Goal: Check status: Check status

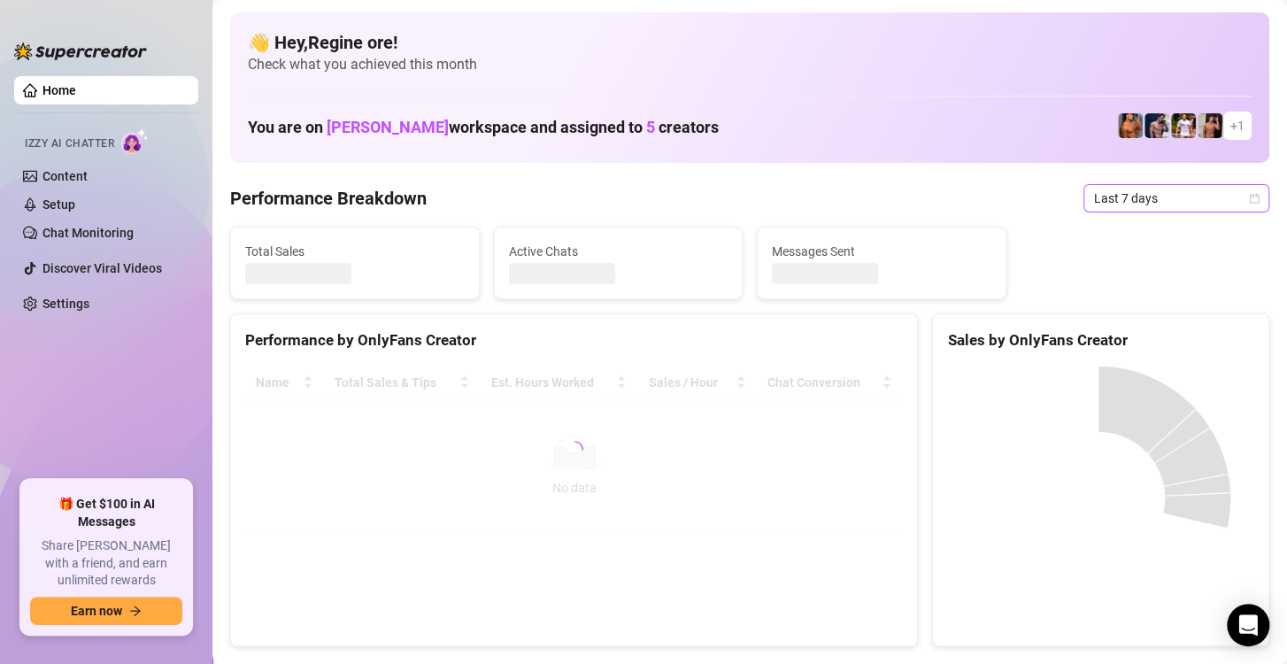
click at [1114, 195] on span "Last 7 days" at bounding box center [1176, 198] width 165 height 27
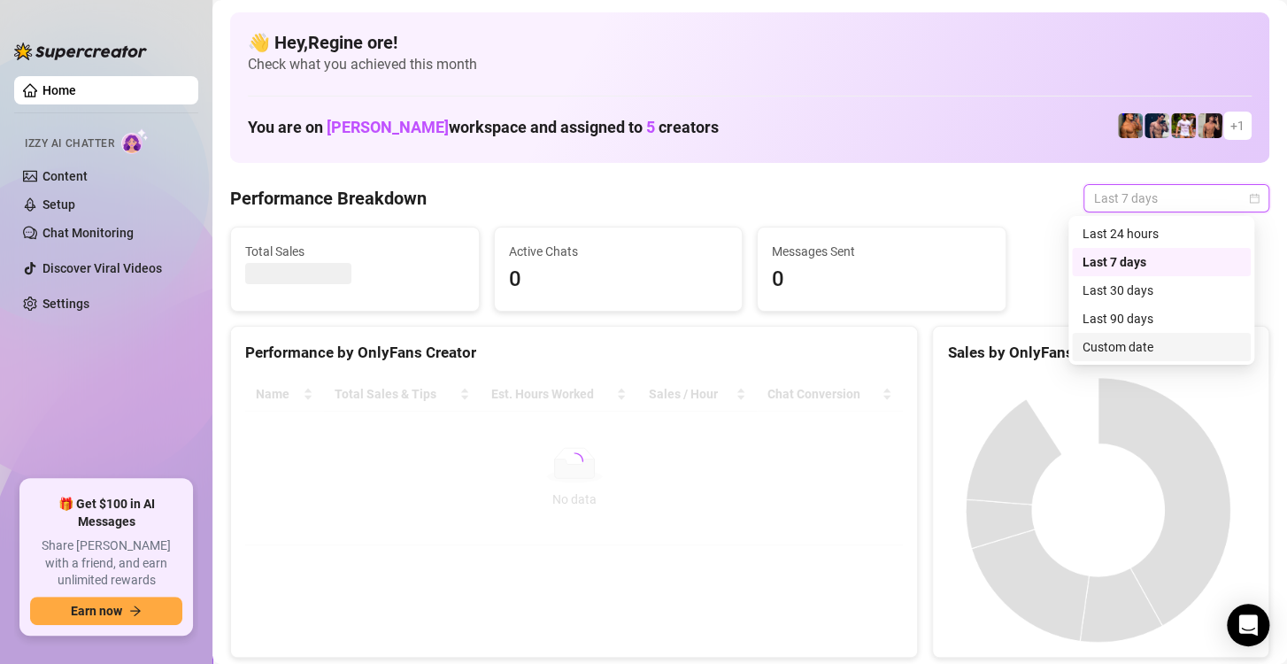
click at [1114, 341] on div "Custom date" at bounding box center [1162, 346] width 158 height 19
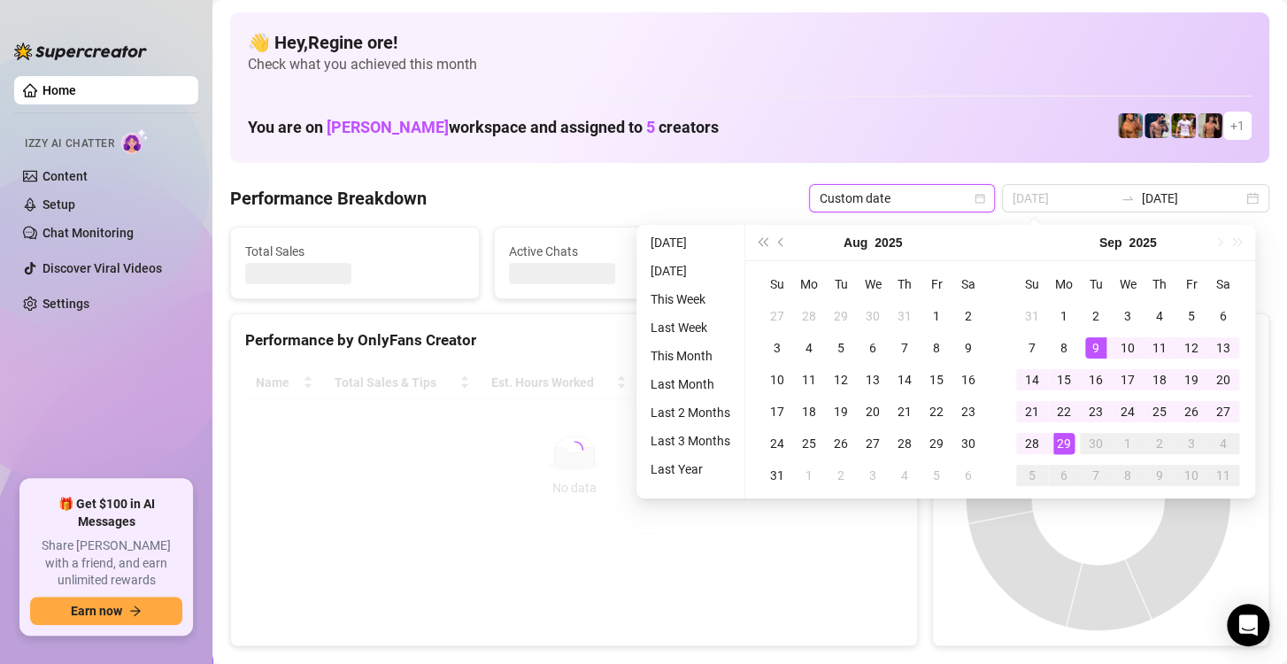
click at [1067, 447] on div "29" at bounding box center [1064, 443] width 21 height 21
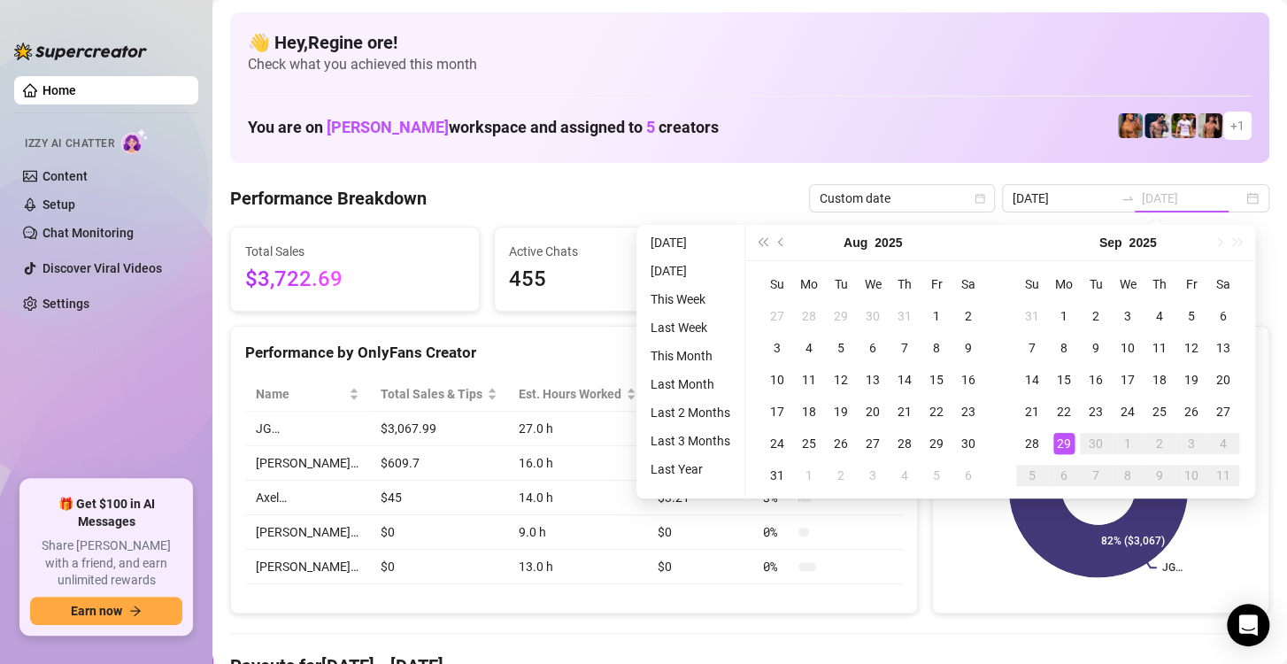
click at [1067, 447] on div "29" at bounding box center [1064, 443] width 21 height 21
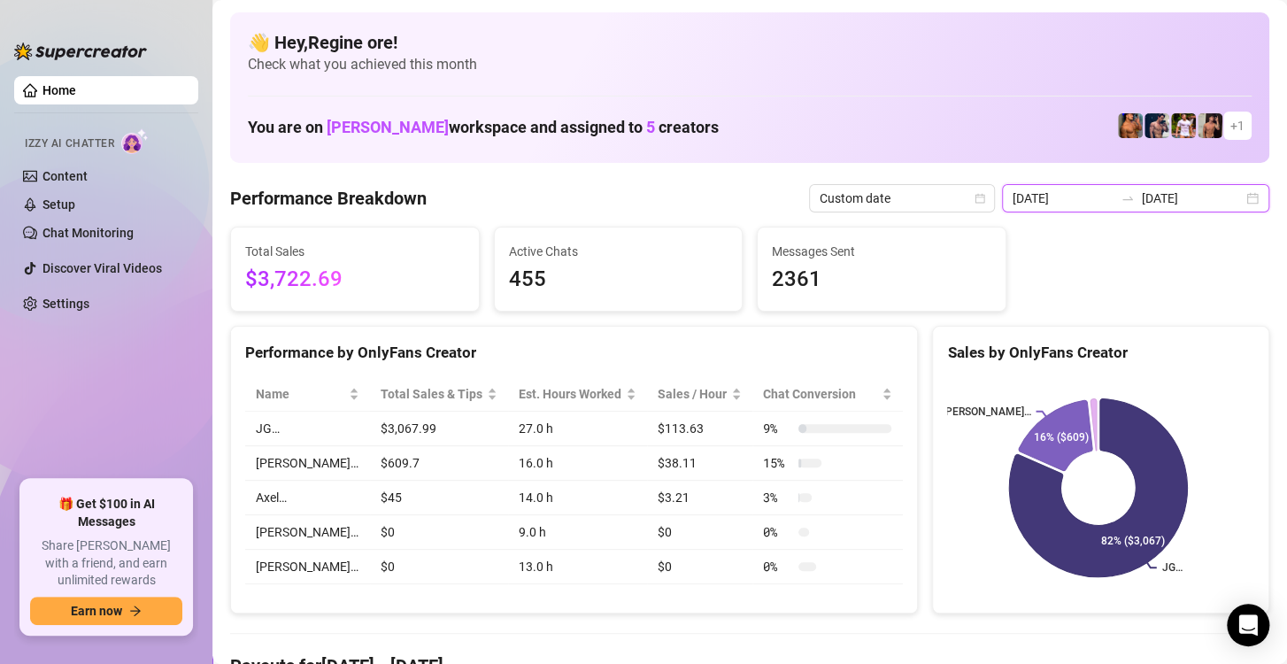
click at [1072, 204] on input "[DATE]" at bounding box center [1063, 198] width 101 height 19
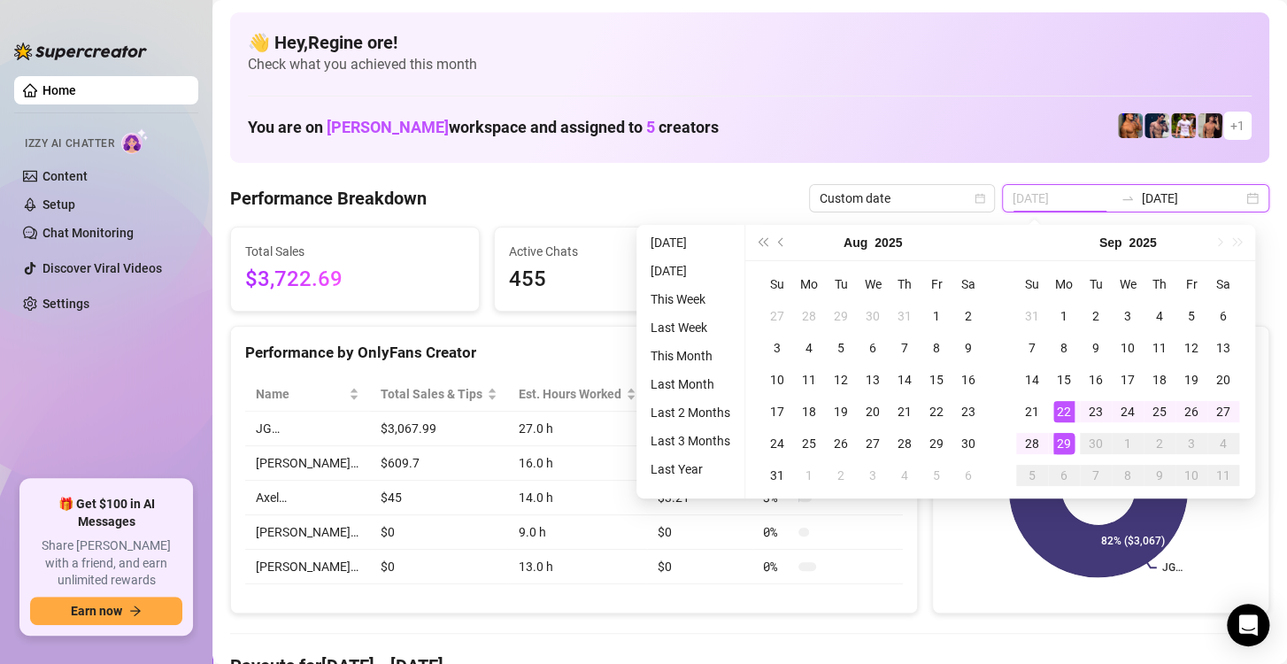
type input "[DATE]"
click at [1069, 442] on div "29" at bounding box center [1064, 443] width 21 height 21
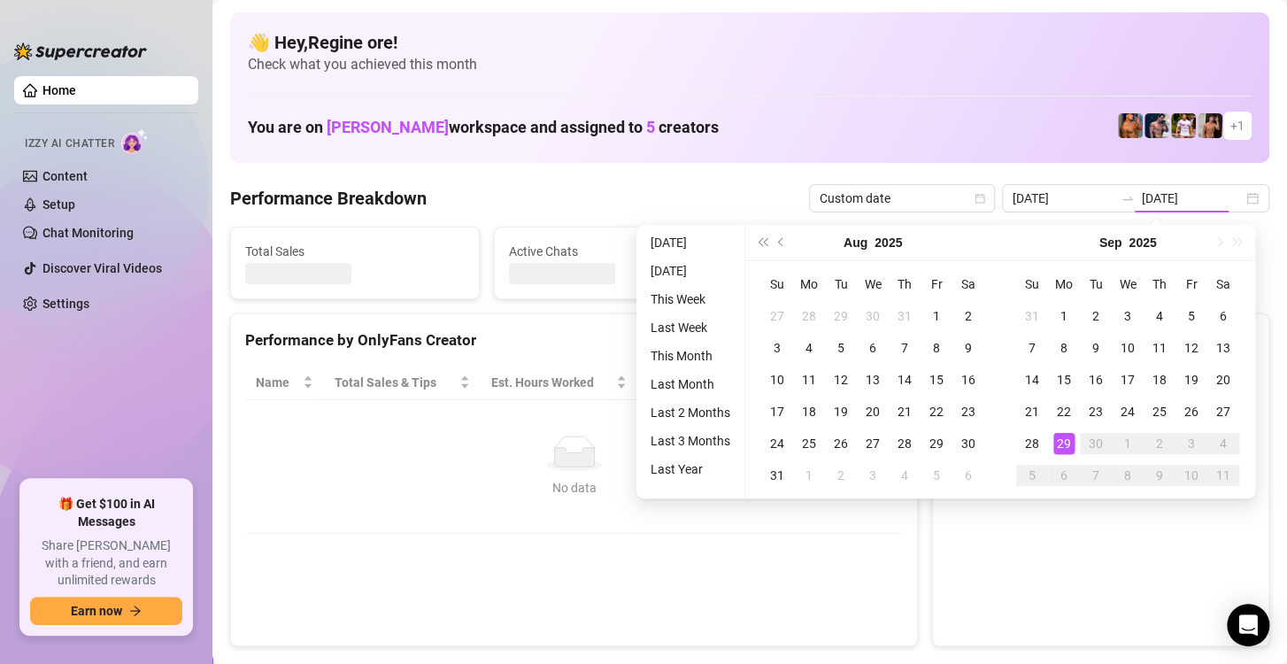
type input "[DATE]"
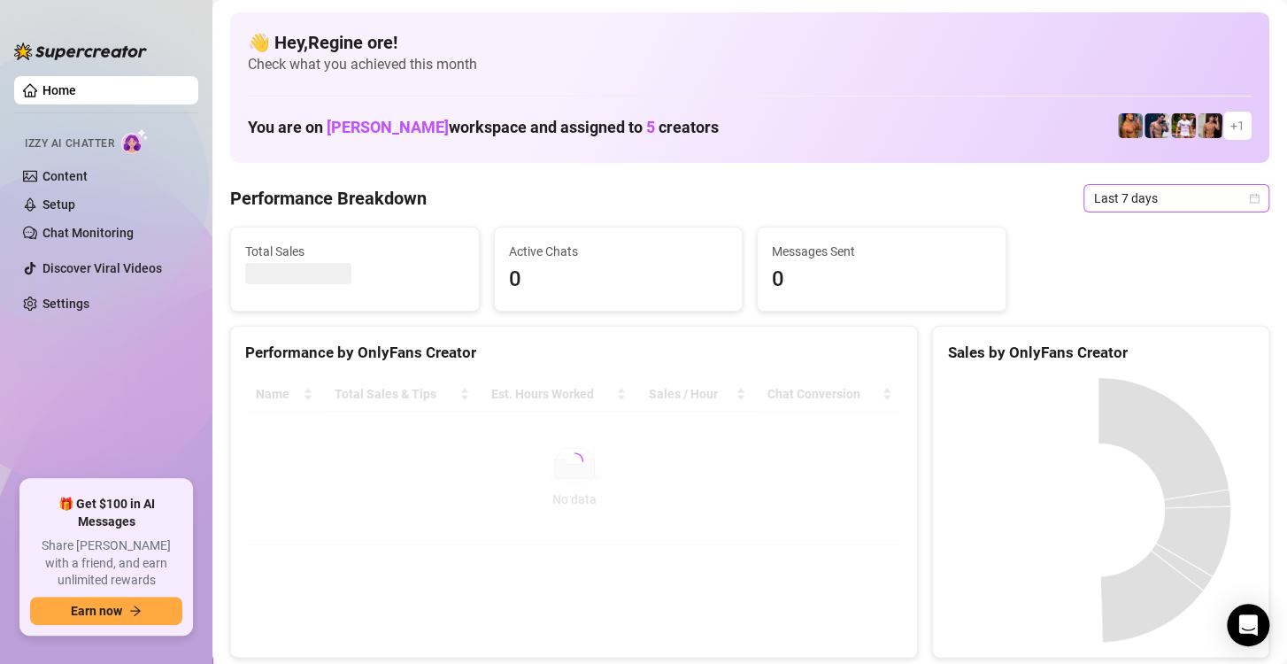
click at [1174, 190] on span "Last 7 days" at bounding box center [1176, 198] width 165 height 27
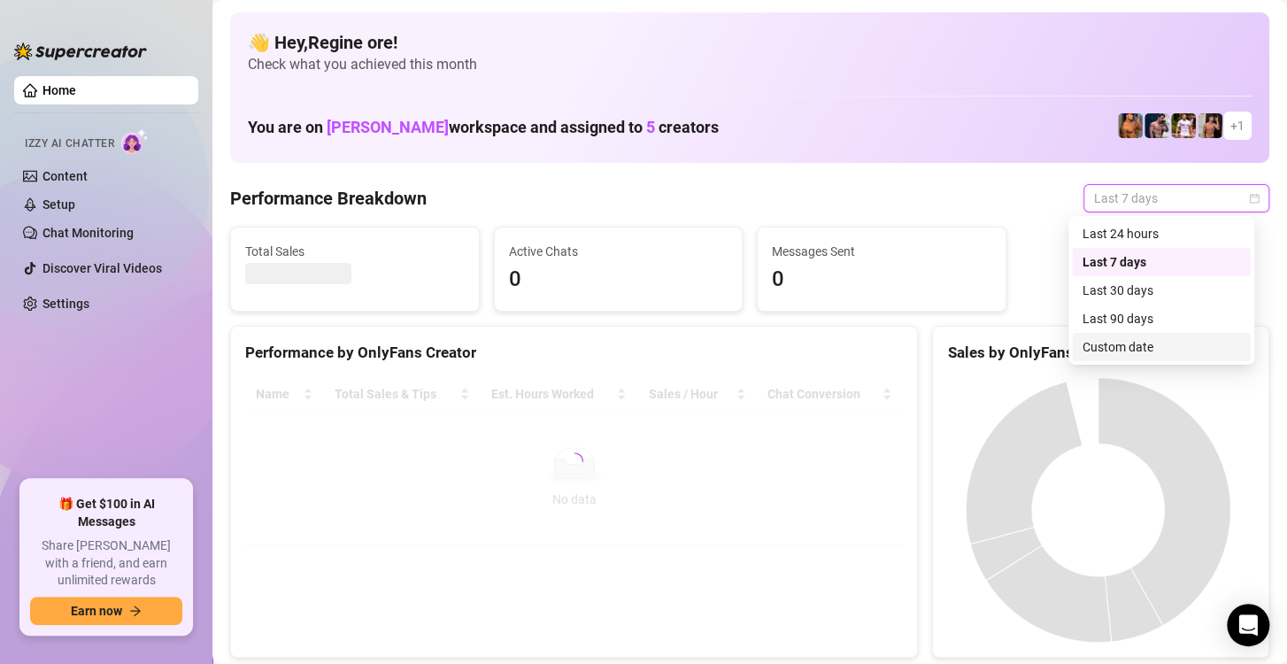
click at [1141, 352] on div "Custom date" at bounding box center [1162, 346] width 158 height 19
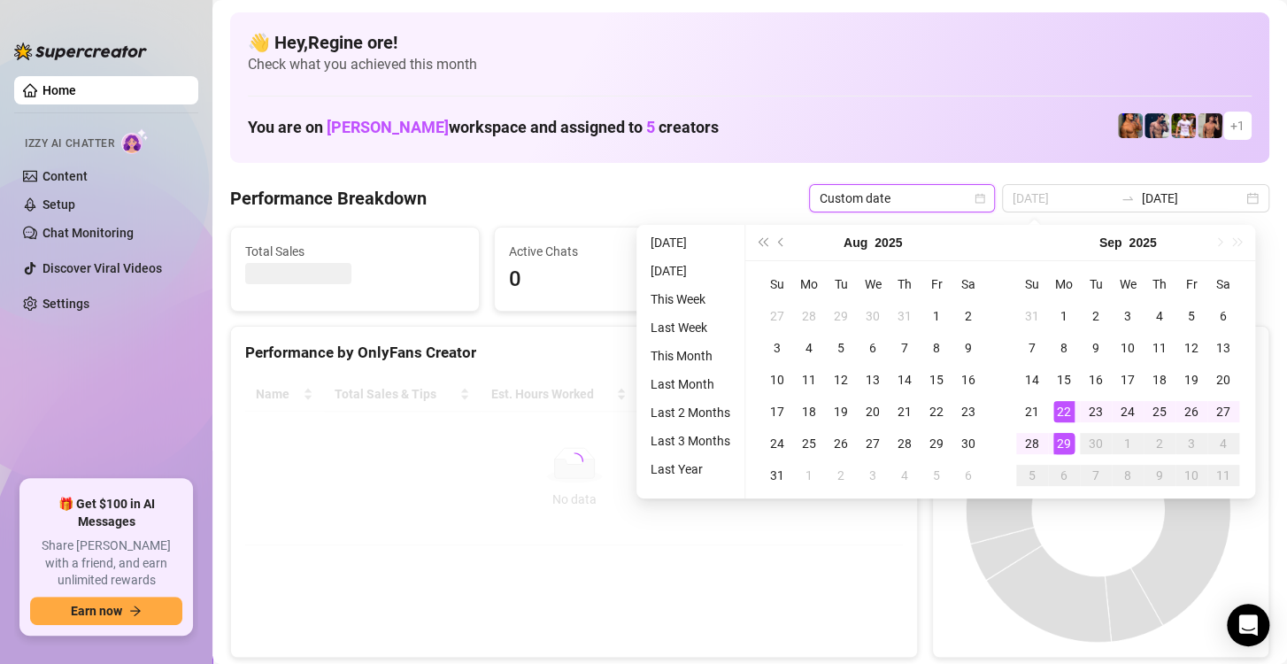
click at [1058, 443] on div "29" at bounding box center [1064, 443] width 21 height 21
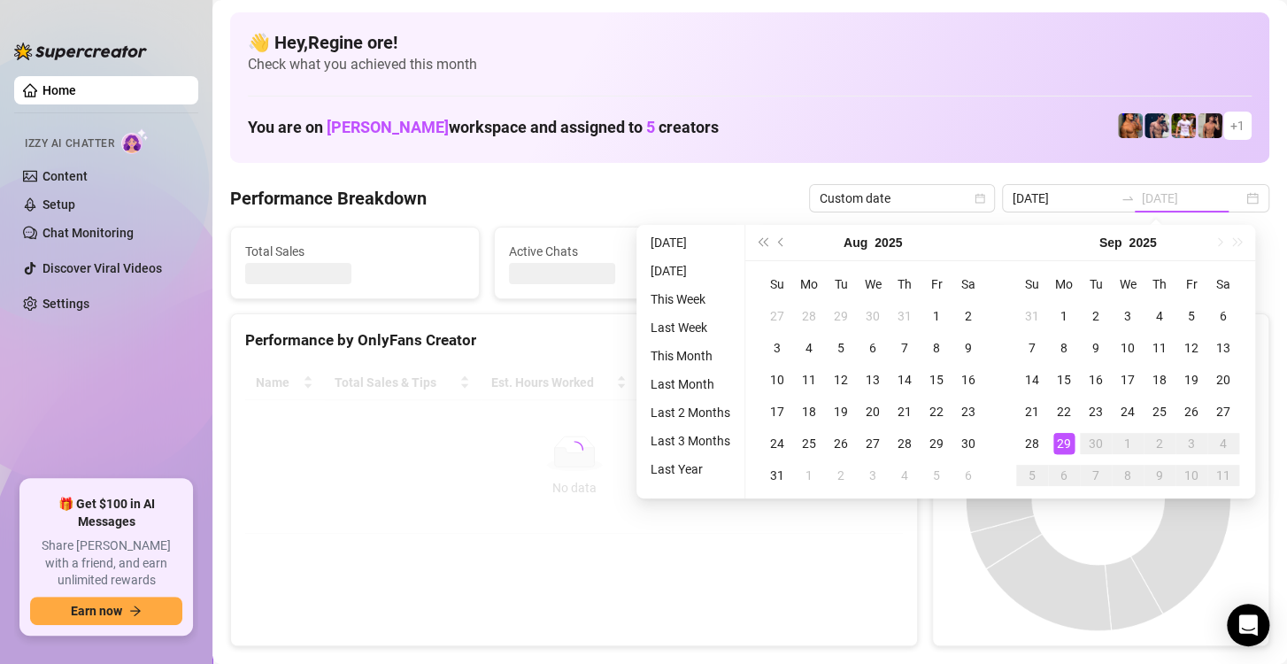
click at [1058, 443] on div "29" at bounding box center [1064, 443] width 21 height 21
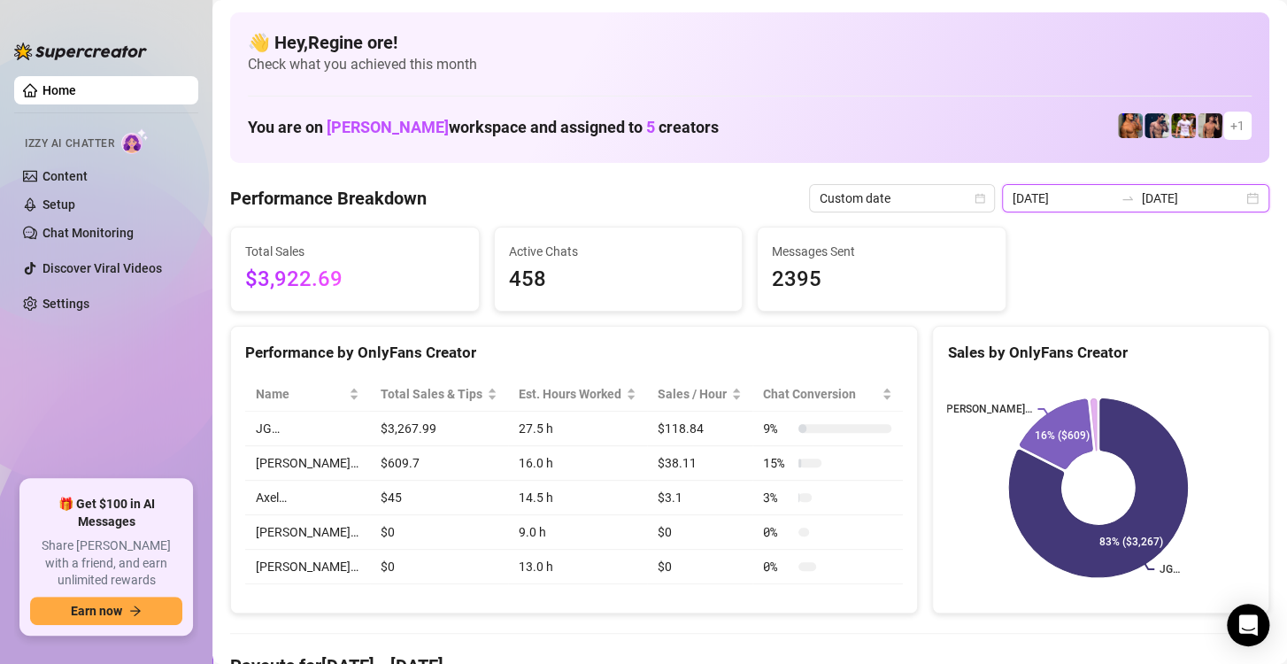
click at [1039, 198] on input "[DATE]" at bounding box center [1063, 198] width 101 height 19
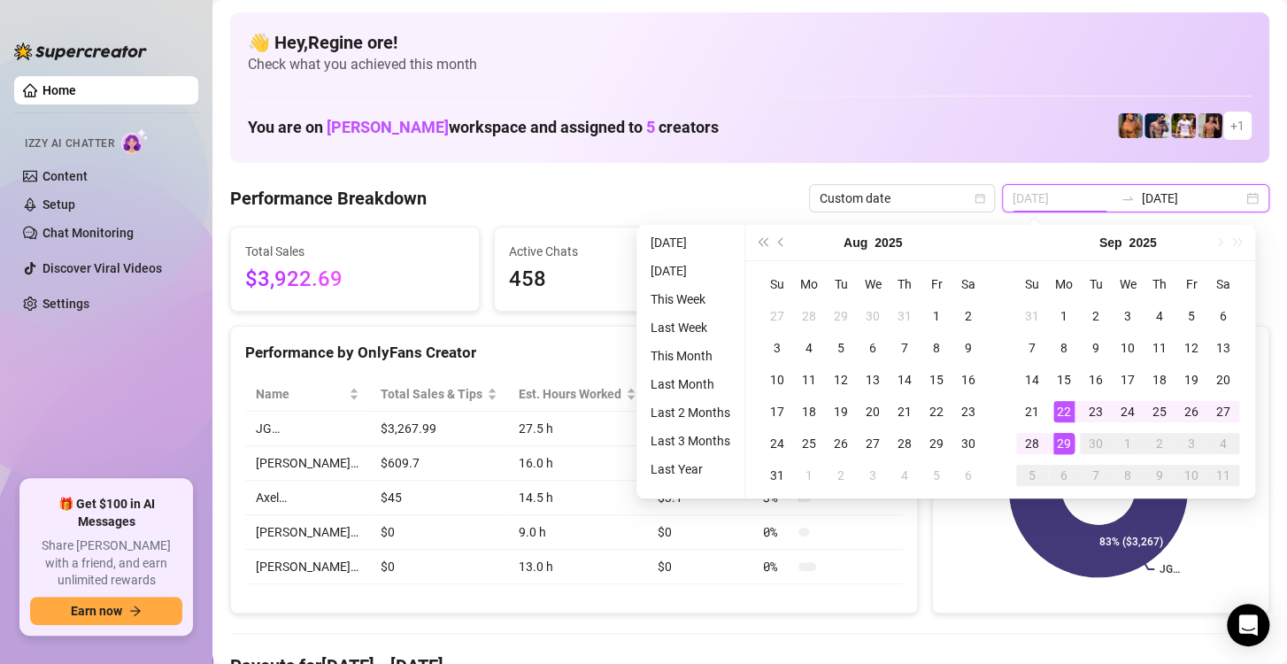
type input "[DATE]"
click at [1062, 439] on div "29" at bounding box center [1064, 443] width 21 height 21
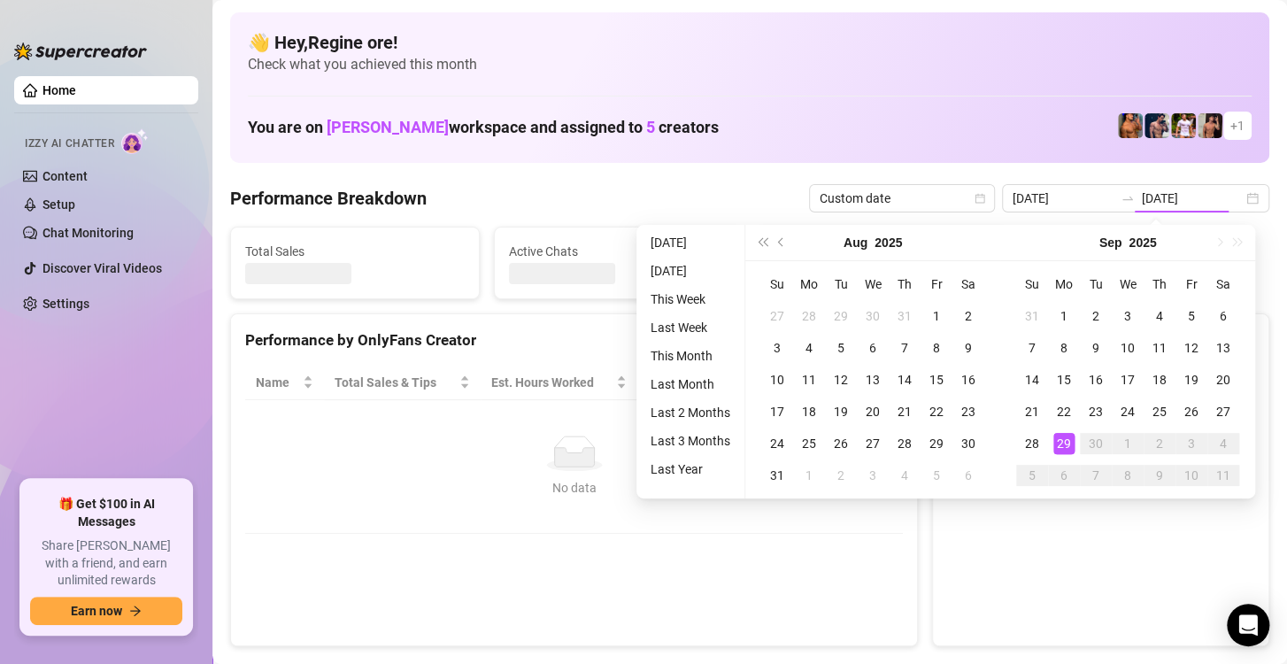
type input "[DATE]"
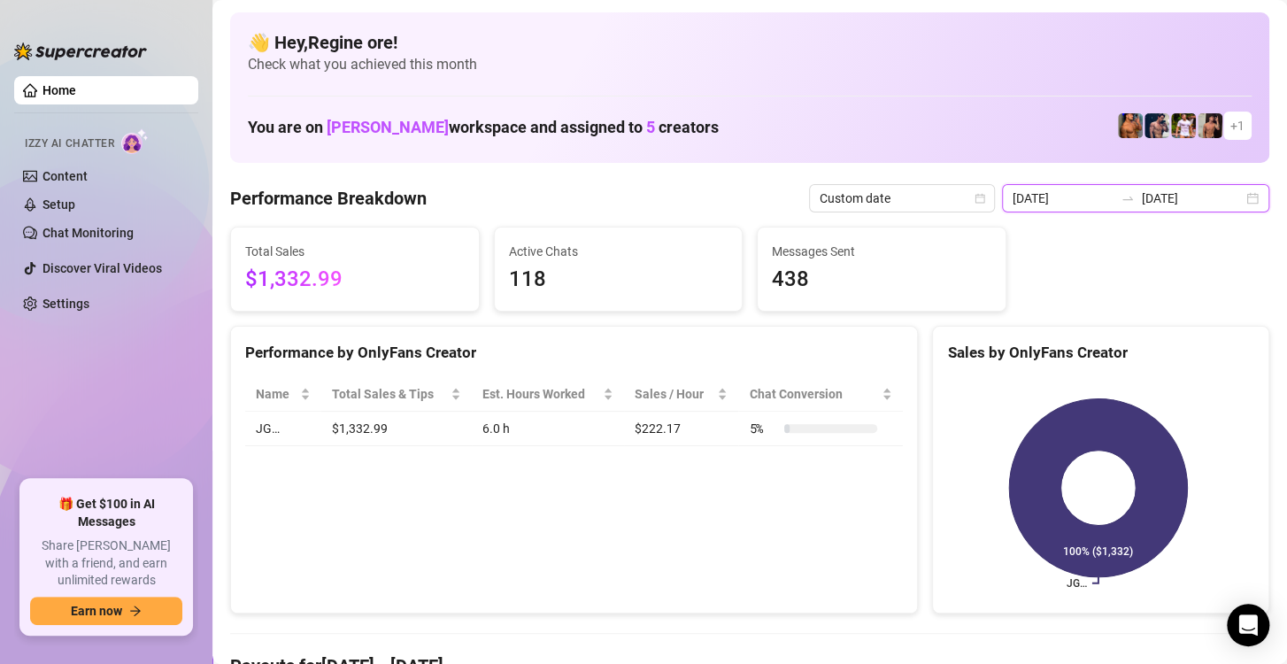
click at [1031, 199] on input "[DATE]" at bounding box center [1063, 198] width 101 height 19
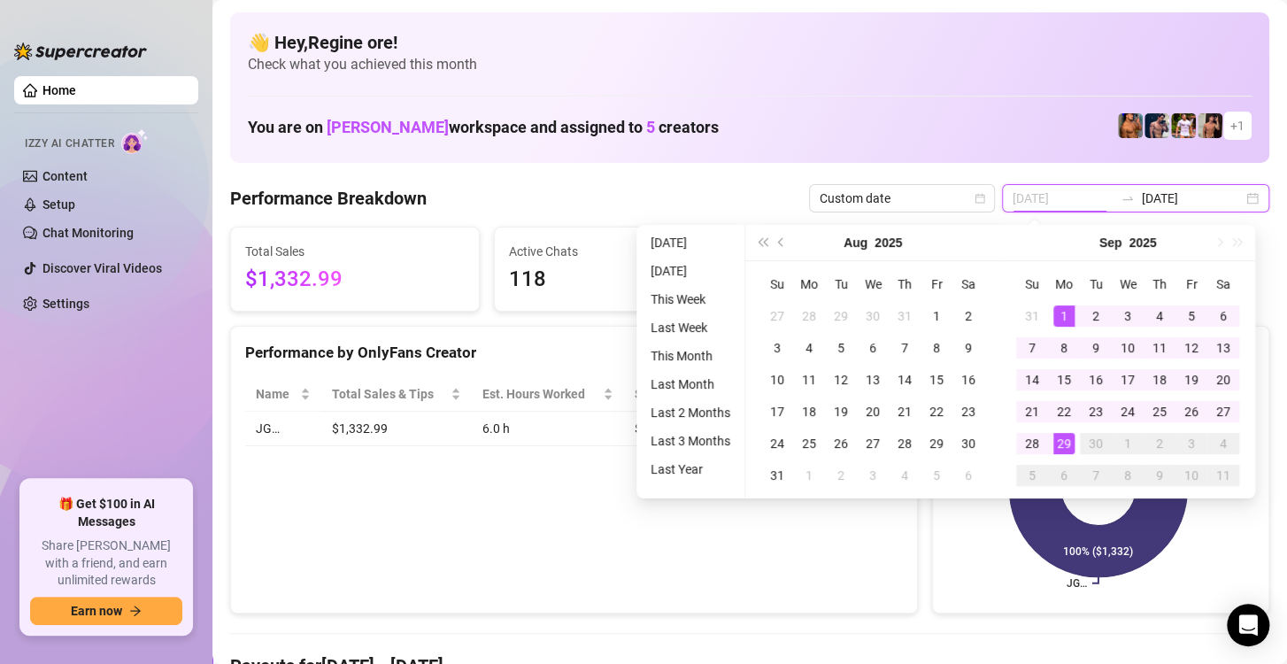
type input "2025-09-01"
click at [1063, 323] on div "1" at bounding box center [1064, 315] width 21 height 21
type input "[DATE]"
click at [1069, 446] on div "29" at bounding box center [1064, 443] width 21 height 21
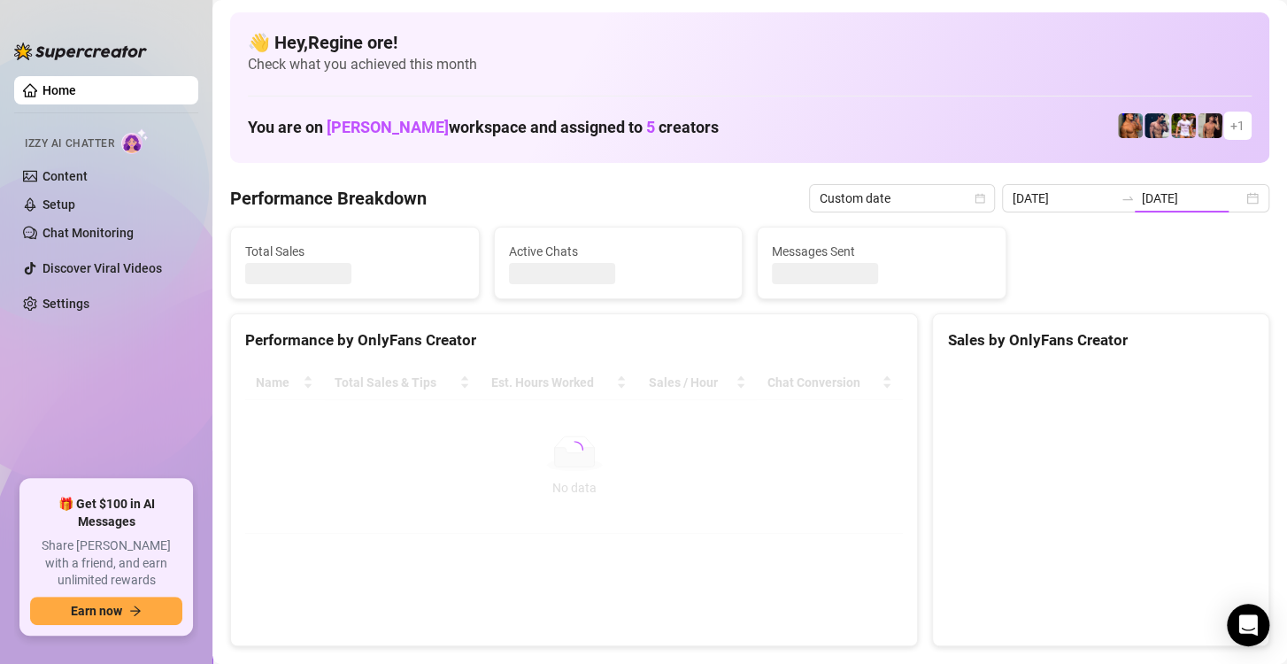
type input "2025-09-01"
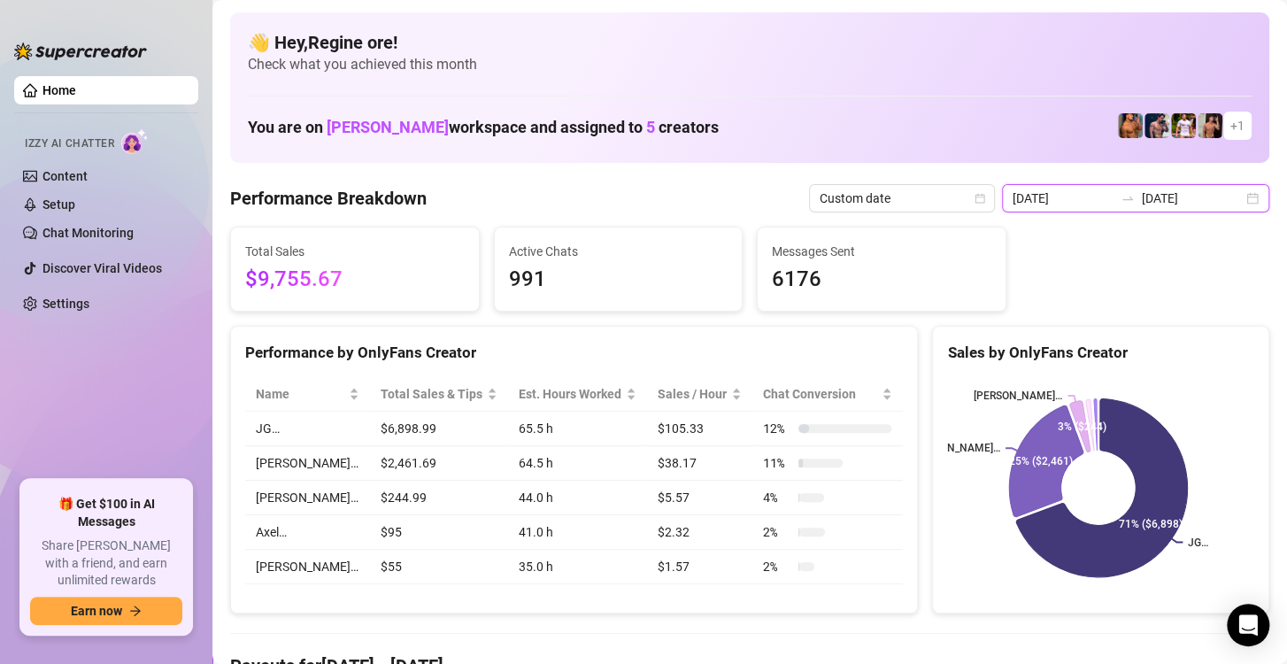
click at [1051, 195] on input "2025-09-01" at bounding box center [1063, 198] width 101 height 19
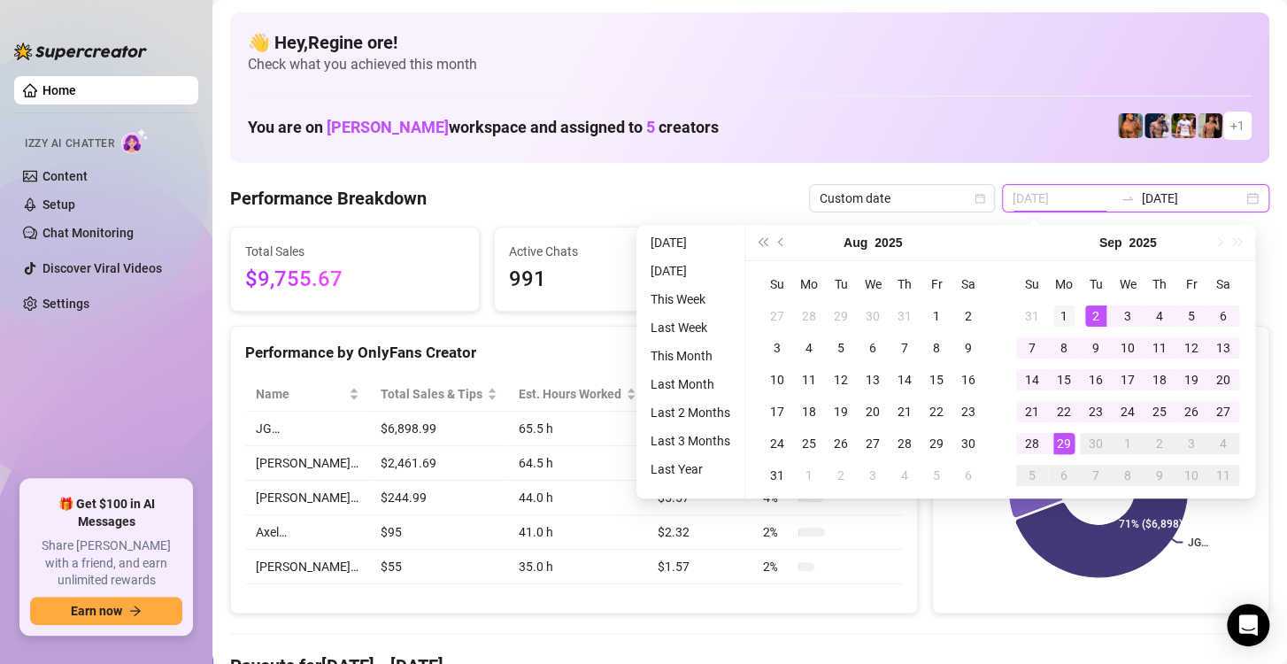
type input "2025-09-01"
click at [1072, 315] on div "1" at bounding box center [1064, 315] width 21 height 21
type input "[DATE]"
click at [1066, 445] on div "29" at bounding box center [1064, 443] width 21 height 21
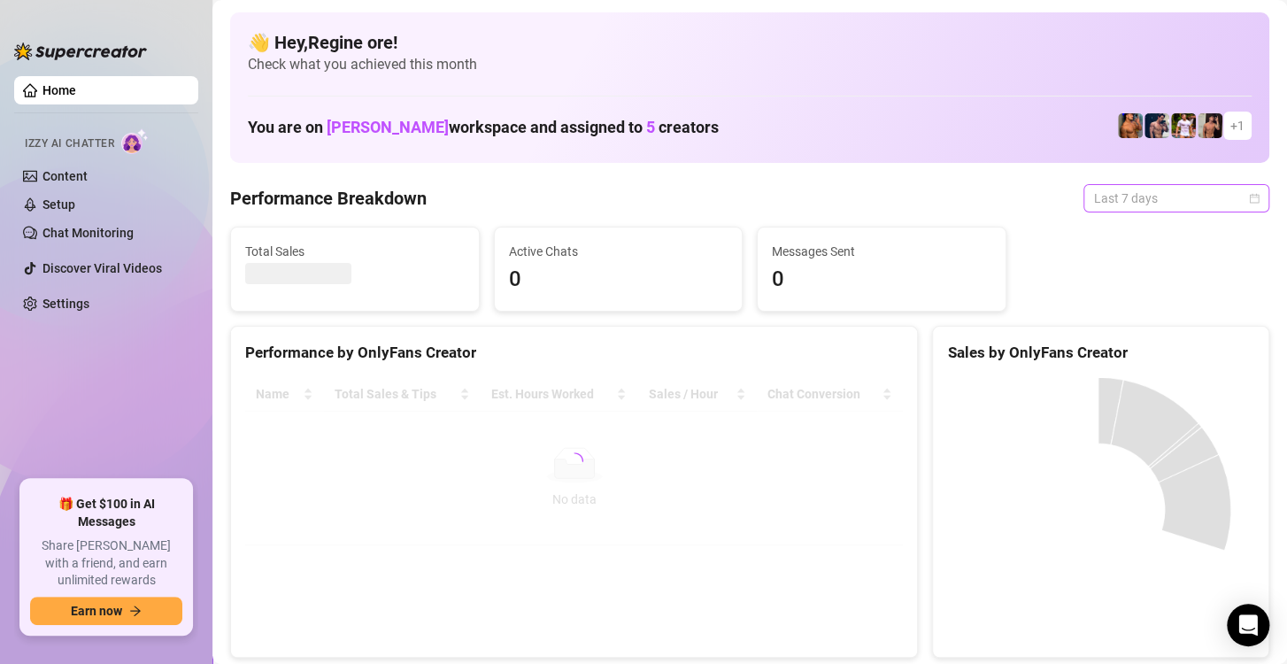
click at [1111, 198] on span "Last 7 days" at bounding box center [1176, 198] width 165 height 27
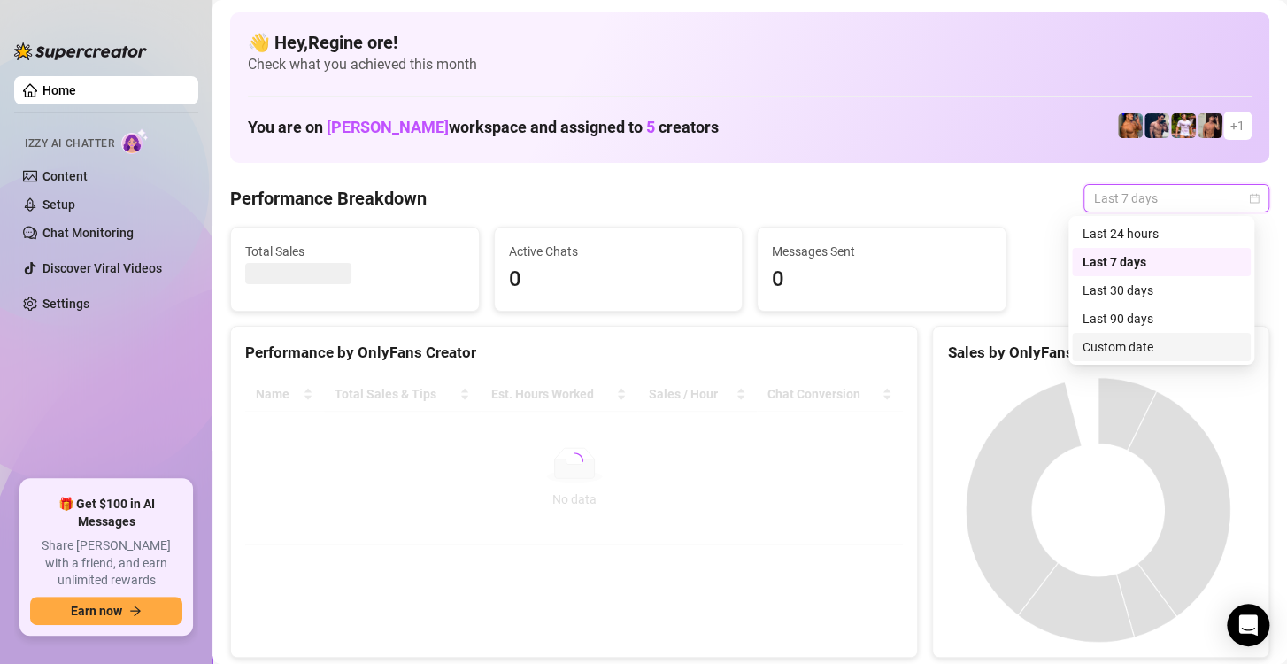
click at [1127, 343] on div "Custom date" at bounding box center [1162, 346] width 158 height 19
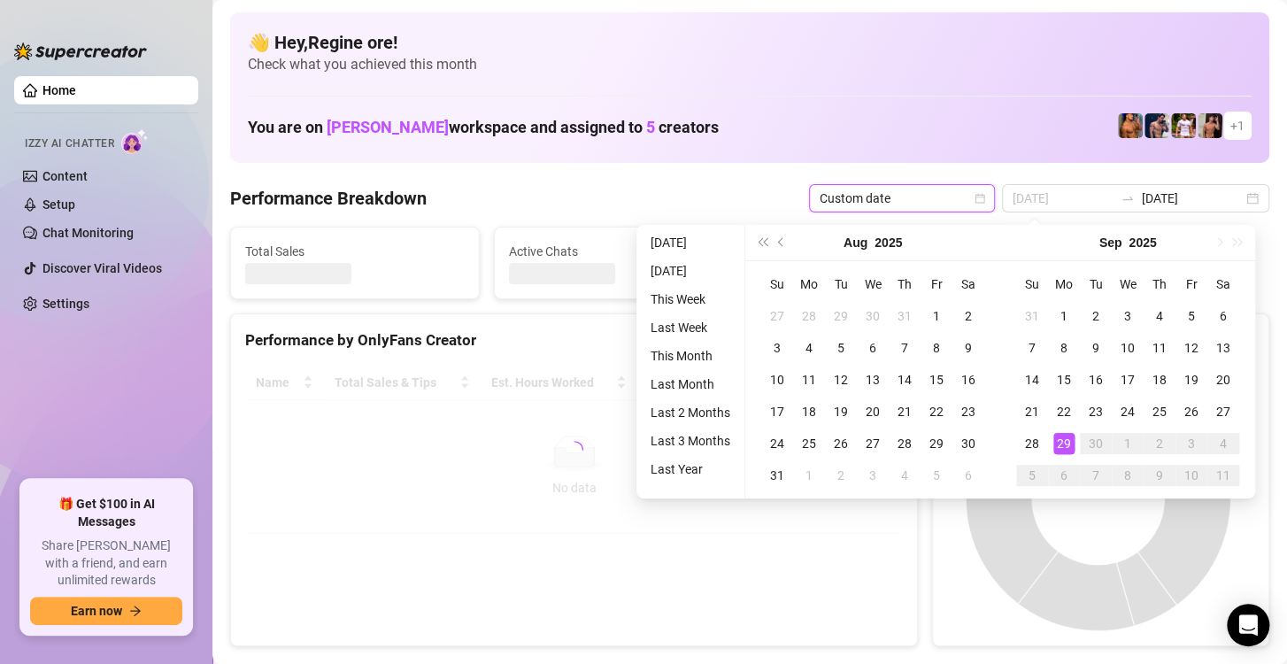
click at [1062, 444] on div "29" at bounding box center [1064, 443] width 21 height 21
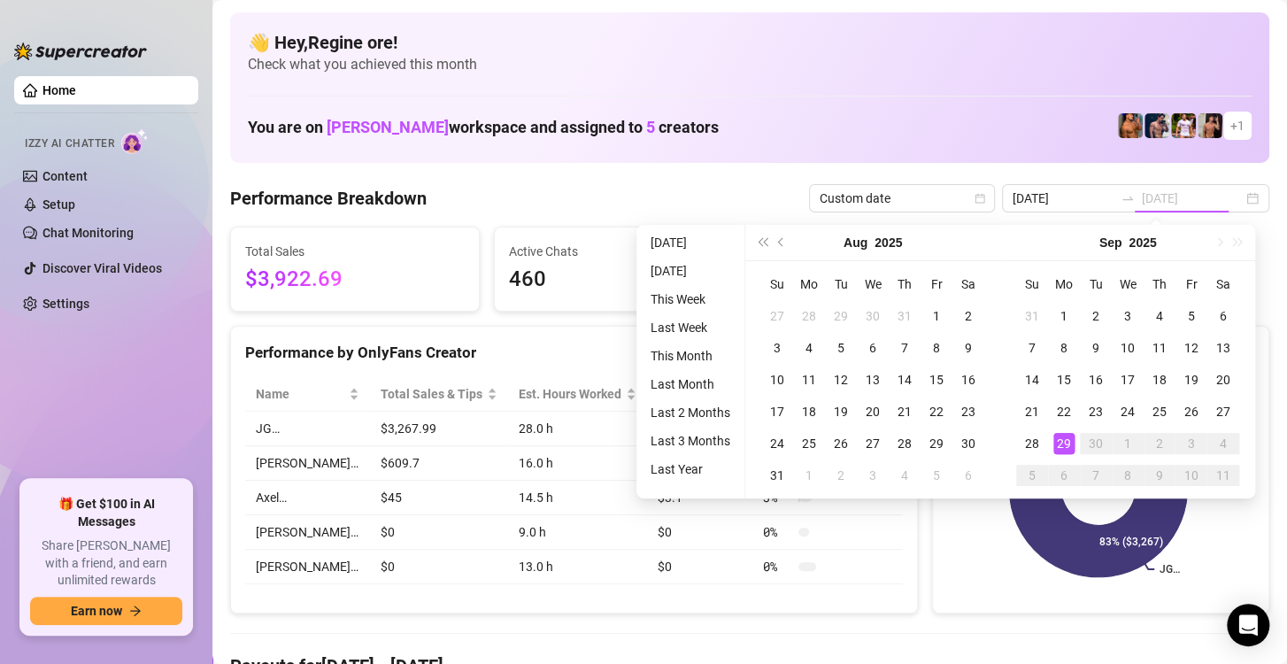
click at [1062, 444] on div "29" at bounding box center [1064, 443] width 21 height 21
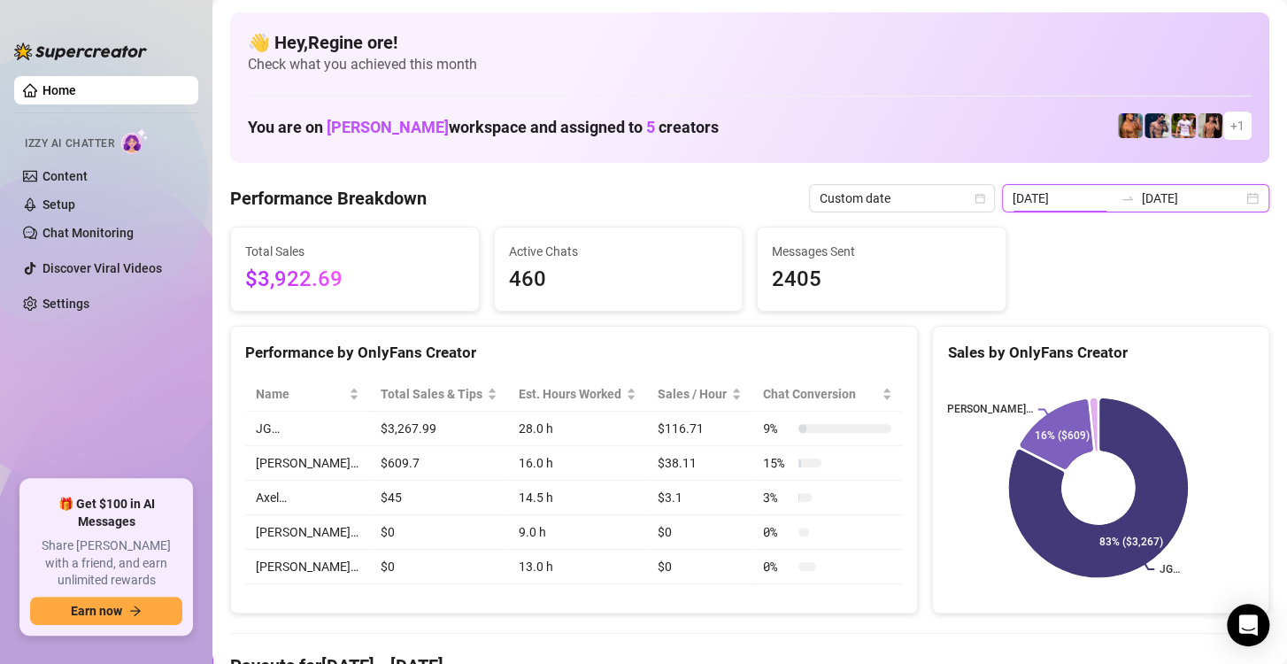
click at [1060, 198] on input "[DATE]" at bounding box center [1063, 198] width 101 height 19
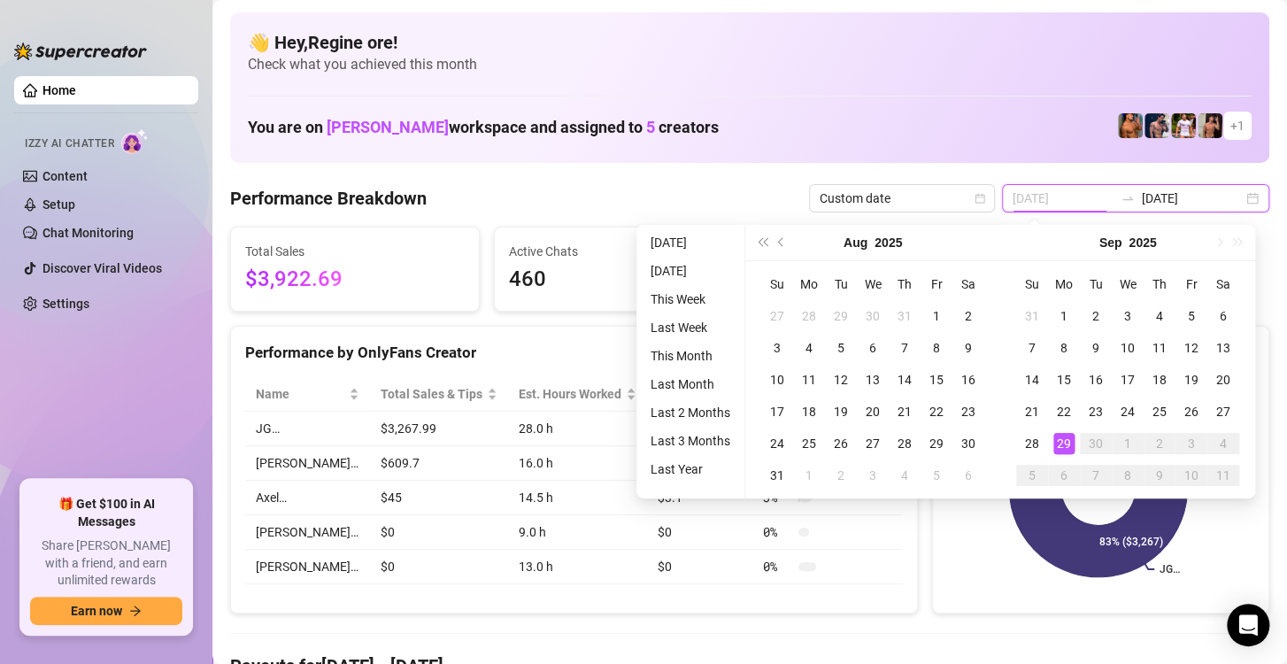
type input "[DATE]"
click at [1056, 444] on div "29" at bounding box center [1064, 443] width 21 height 21
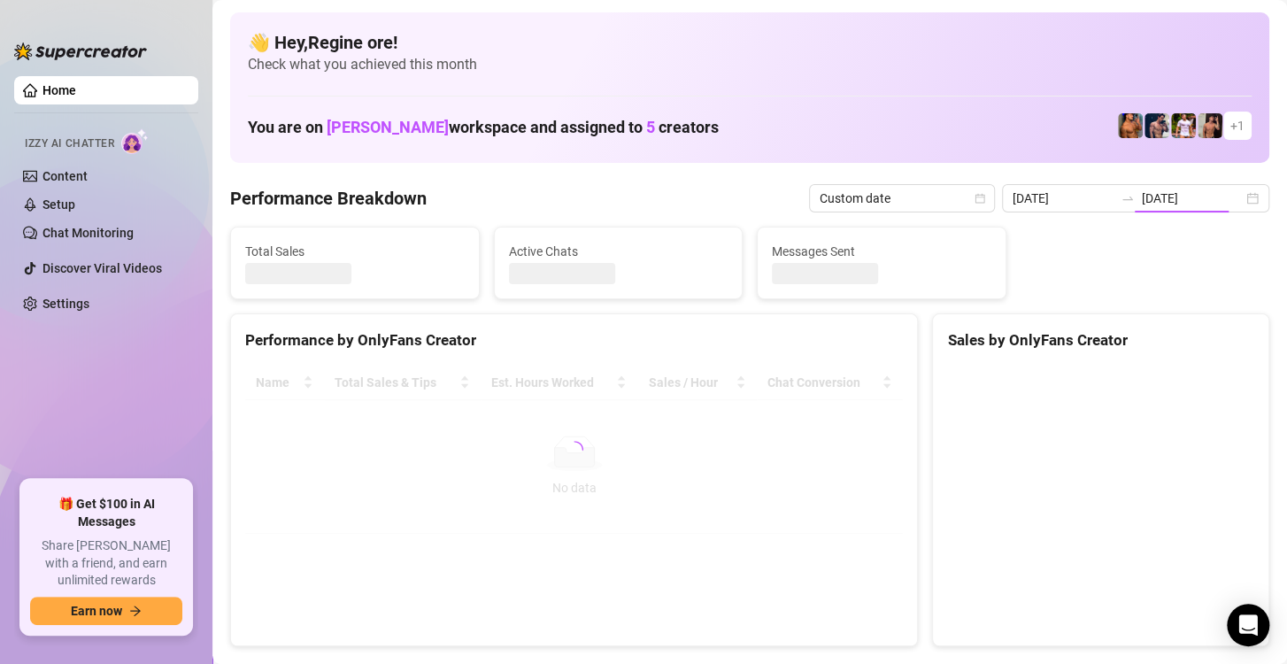
type input "[DATE]"
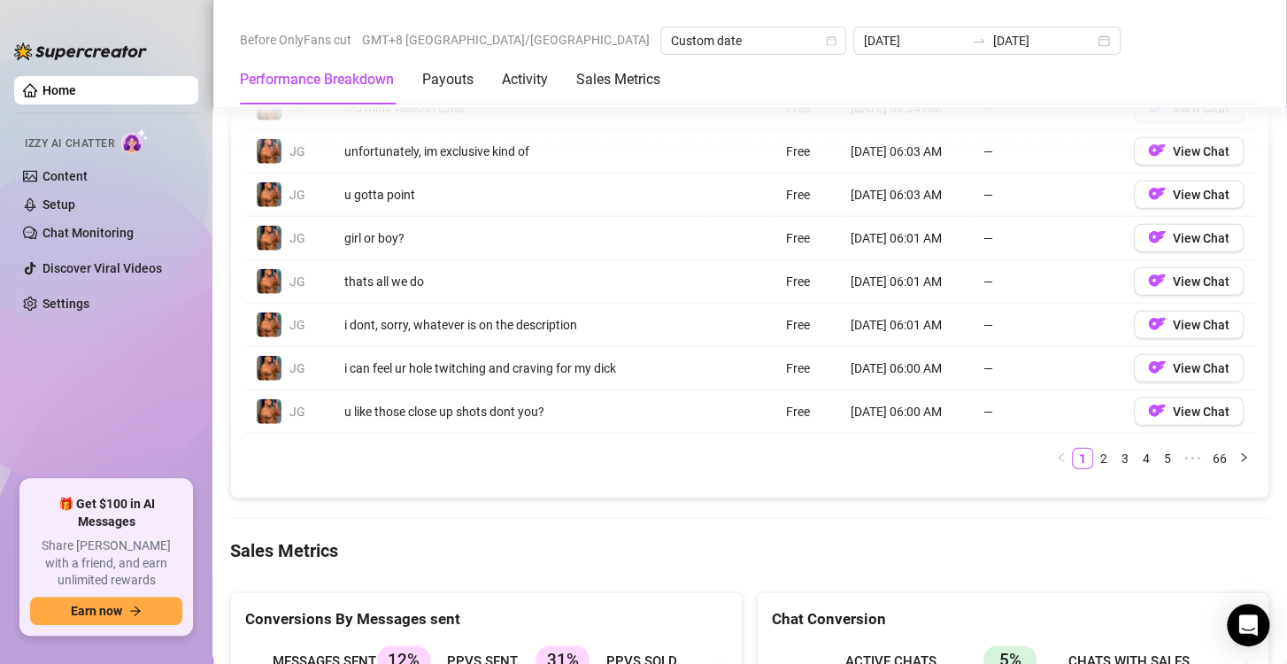
scroll to position [2255, 0]
